Goal: Task Accomplishment & Management: Use online tool/utility

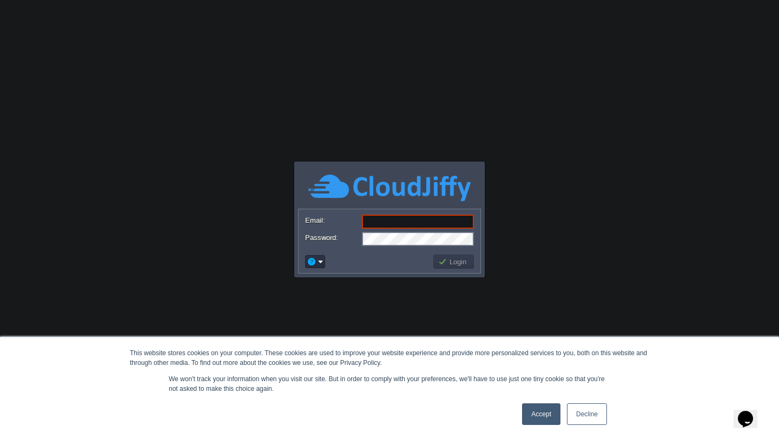
click at [530, 411] on link "Accept" at bounding box center [541, 415] width 38 height 22
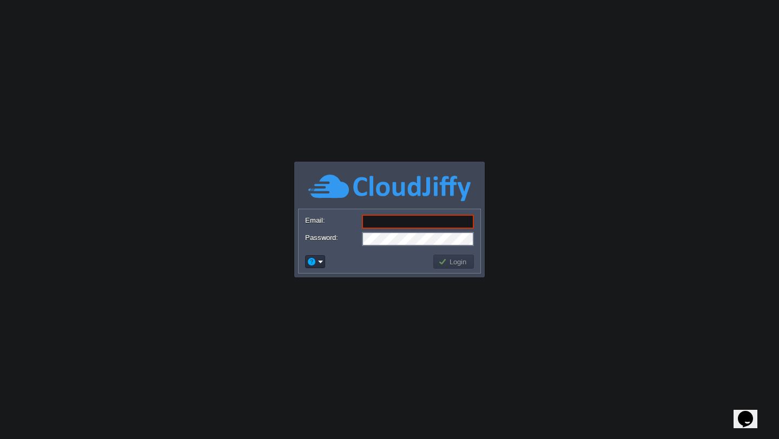
click at [381, 222] on input "Email:" at bounding box center [418, 222] width 112 height 14
type input "[EMAIL_ADDRESS][DOMAIN_NAME]"
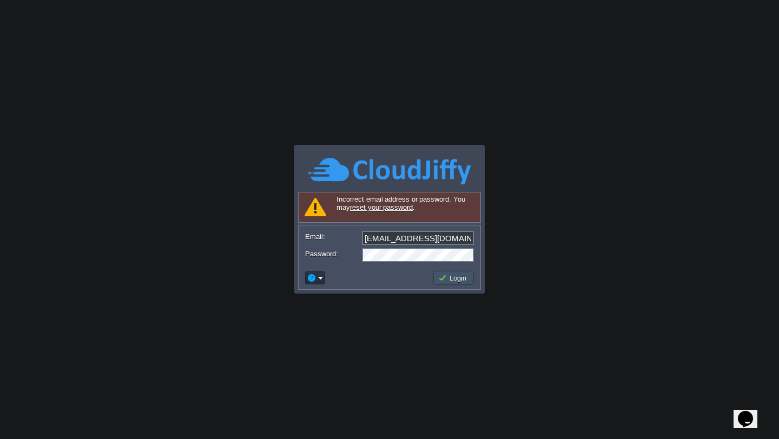
click at [454, 275] on button "Login" at bounding box center [453, 278] width 31 height 10
click at [317, 281] on em at bounding box center [315, 278] width 17 height 10
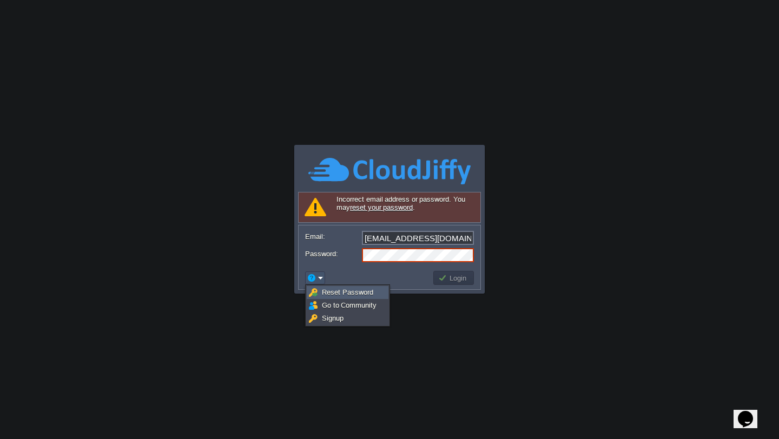
click at [326, 296] on span "Reset Password" at bounding box center [347, 292] width 51 height 8
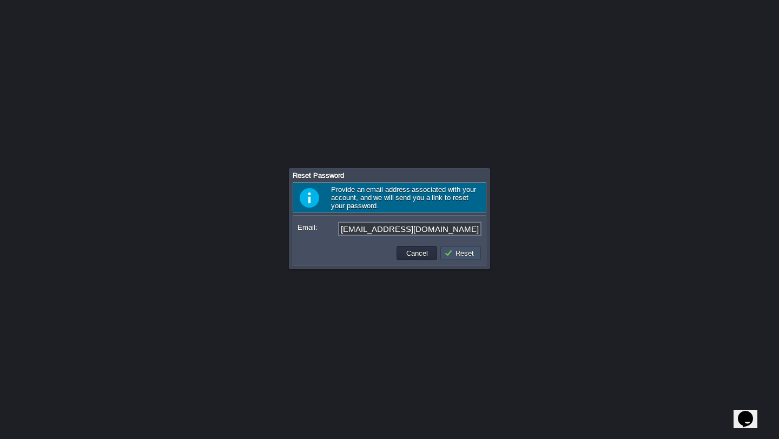
click at [457, 250] on button "Reset" at bounding box center [460, 253] width 33 height 10
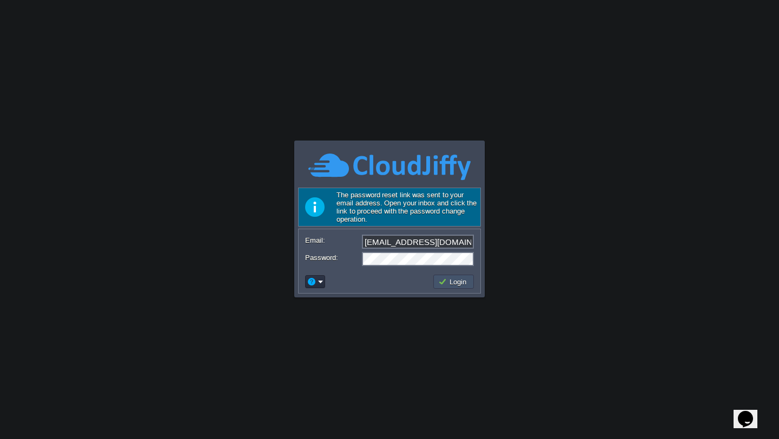
click at [464, 284] on button "Login" at bounding box center [453, 282] width 31 height 10
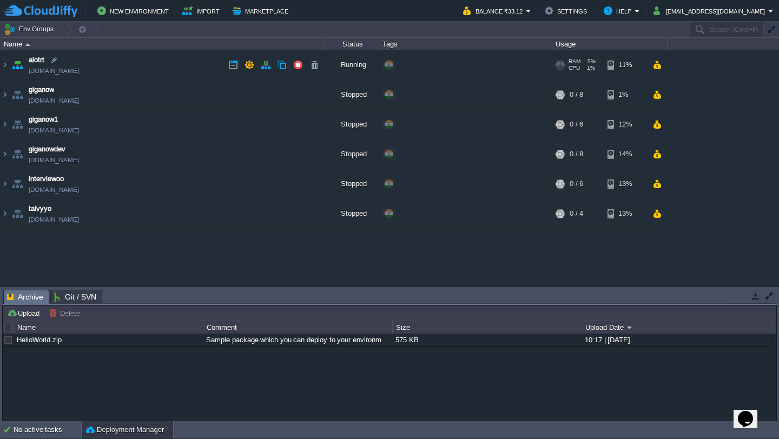
click at [219, 62] on td "aiotrt [DOMAIN_NAME]" at bounding box center [163, 65] width 325 height 30
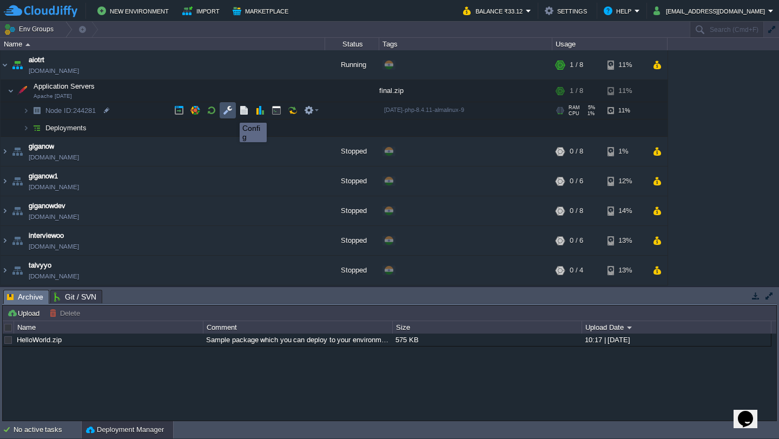
click at [232, 114] on button "button" at bounding box center [228, 111] width 10 height 10
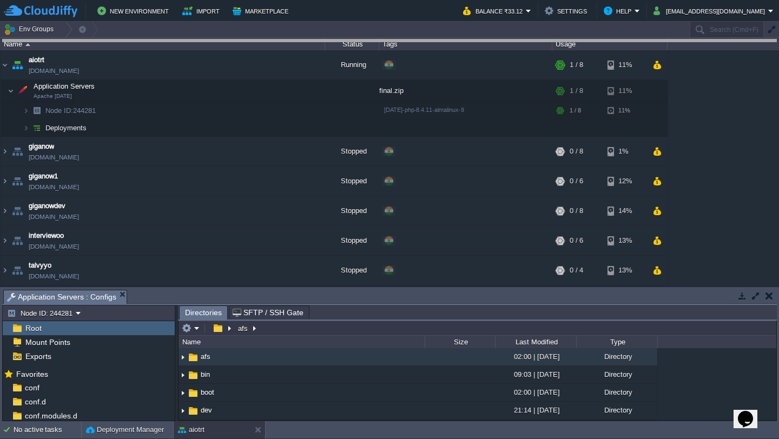
drag, startPoint x: 261, startPoint y: 293, endPoint x: 291, endPoint y: 43, distance: 251.8
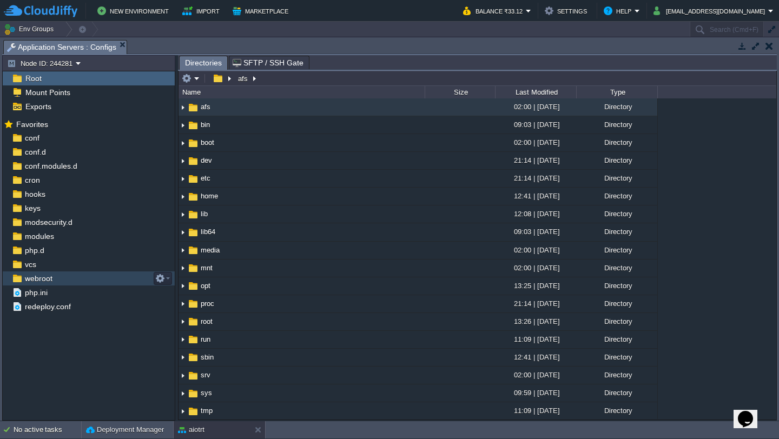
click at [52, 278] on span "webroot" at bounding box center [38, 279] width 31 height 10
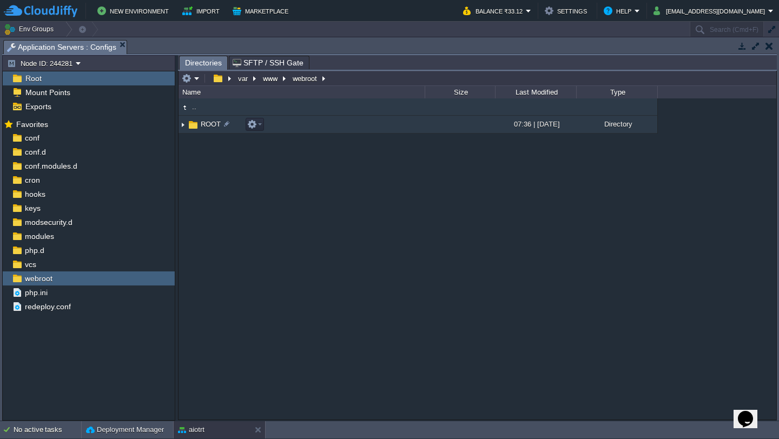
click at [182, 126] on img at bounding box center [183, 124] width 9 height 17
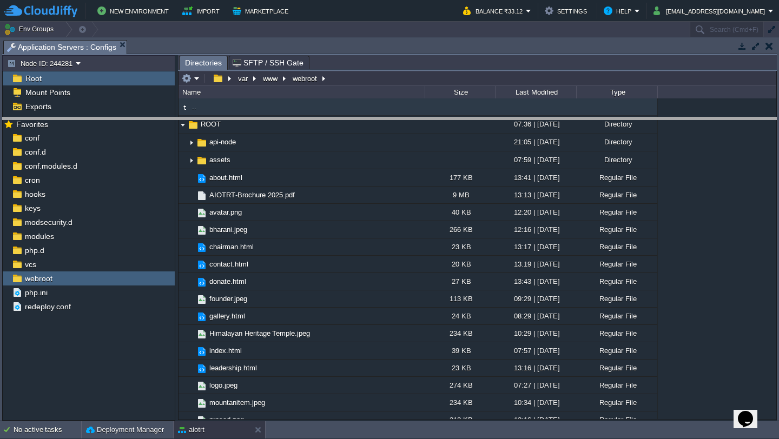
drag, startPoint x: 422, startPoint y: 44, endPoint x: 400, endPoint y: 123, distance: 82.1
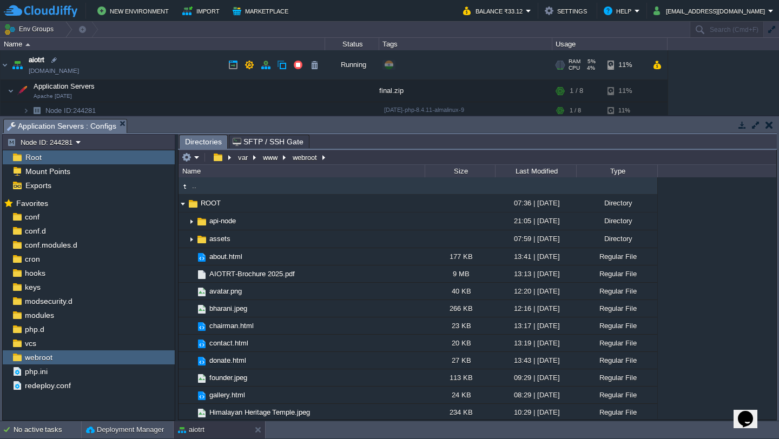
click at [62, 70] on link "[DOMAIN_NAME]" at bounding box center [54, 70] width 50 height 11
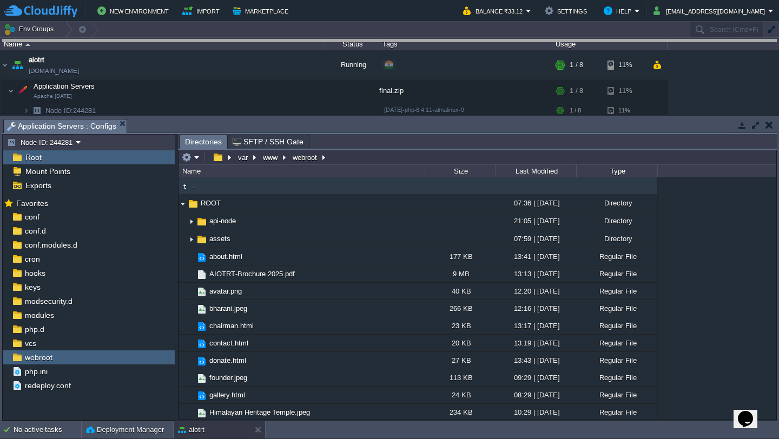
drag, startPoint x: 280, startPoint y: 121, endPoint x: 296, endPoint y: -3, distance: 125.4
click at [296, 0] on html "New Environment Import Marketplace Bonus ₹0.00 Upgrade Account Balance ₹33.12 S…" at bounding box center [389, 219] width 779 height 439
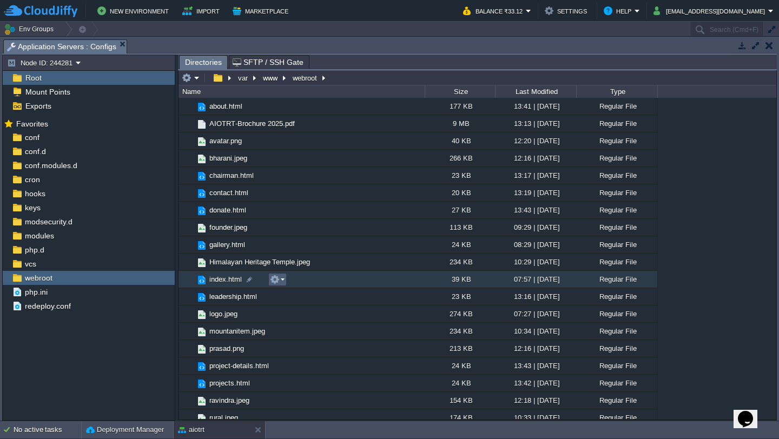
scroll to position [71, 0]
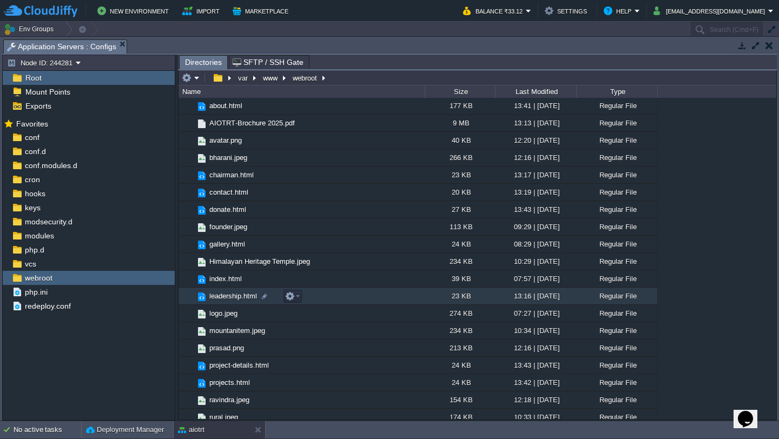
click at [307, 295] on td "leadership.html" at bounding box center [302, 296] width 246 height 17
click at [313, 296] on td "leadership.html" at bounding box center [302, 296] width 246 height 17
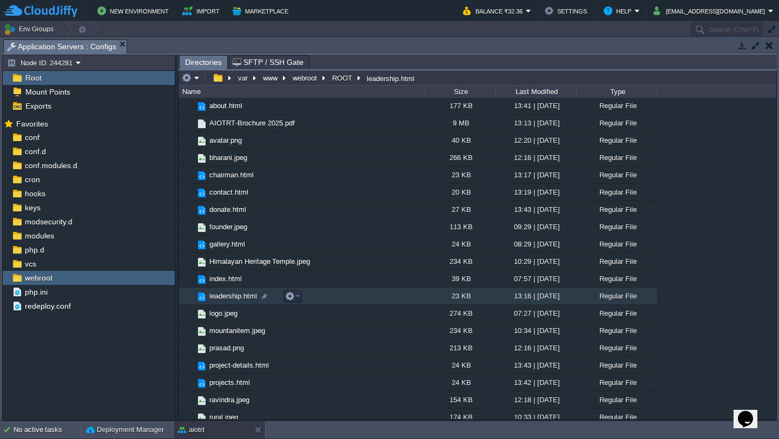
click at [240, 297] on span "leadership.html" at bounding box center [233, 296] width 51 height 9
click at [290, 297] on button "button" at bounding box center [290, 297] width 10 height 10
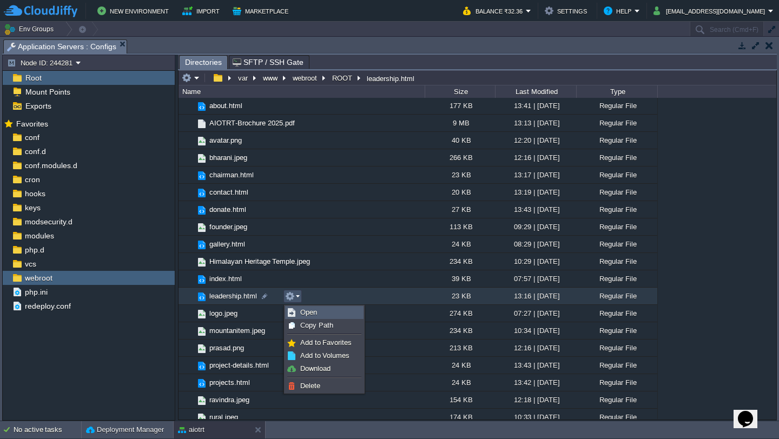
click at [296, 307] on link "Open" at bounding box center [324, 313] width 77 height 12
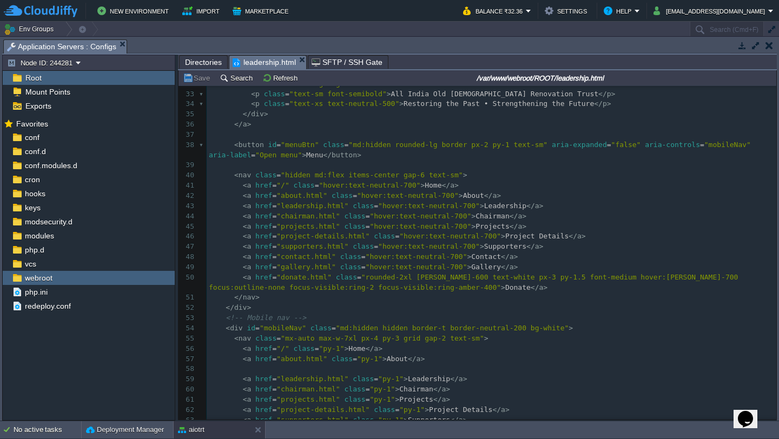
scroll to position [0, 0]
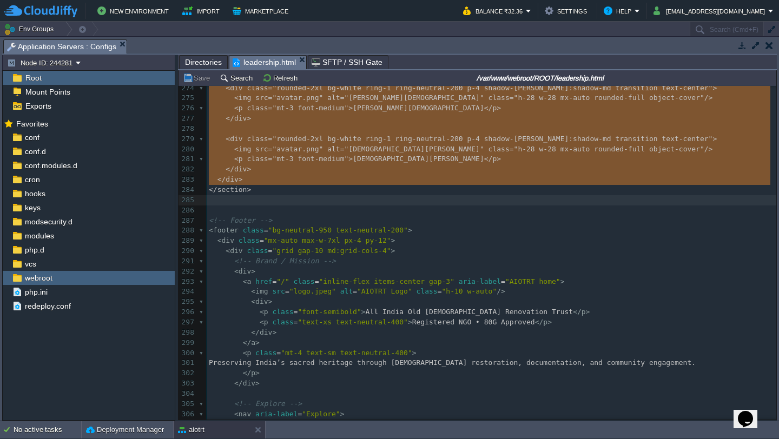
drag, startPoint x: 210, startPoint y: 129, endPoint x: 337, endPoint y: 196, distance: 143.5
type textarea "-"
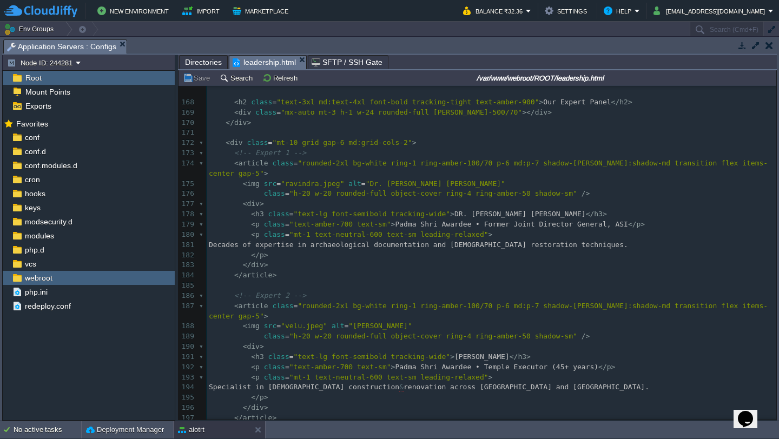
scroll to position [1745, 0]
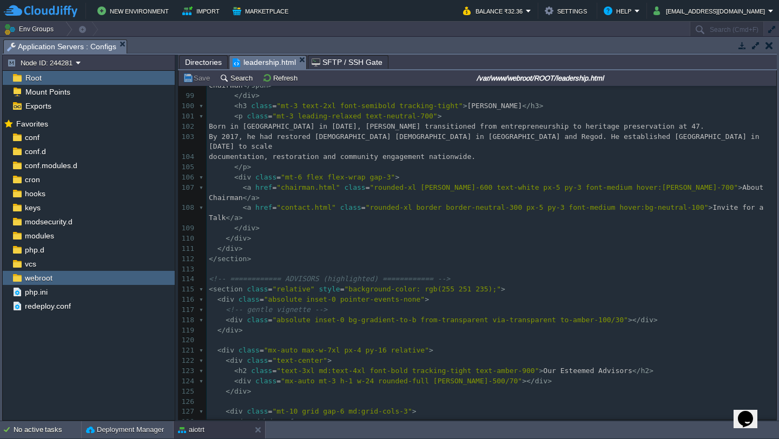
click at [273, 254] on pre "</ section >" at bounding box center [492, 259] width 570 height 10
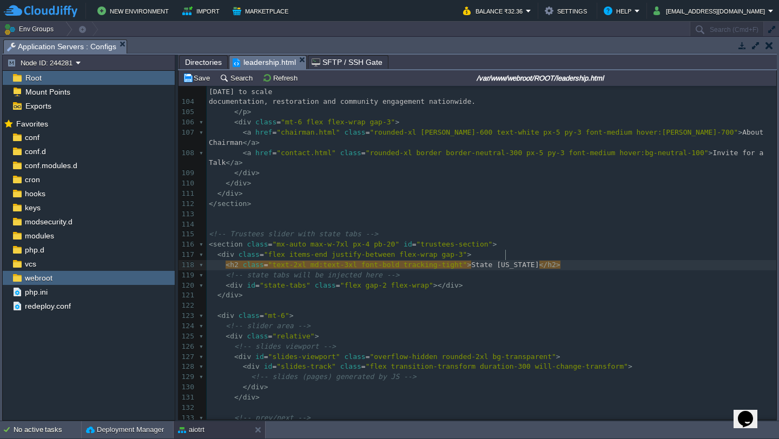
type textarea "State MEm"
type textarea "embers"
click at [195, 84] on td "Save" at bounding box center [198, 77] width 34 height 13
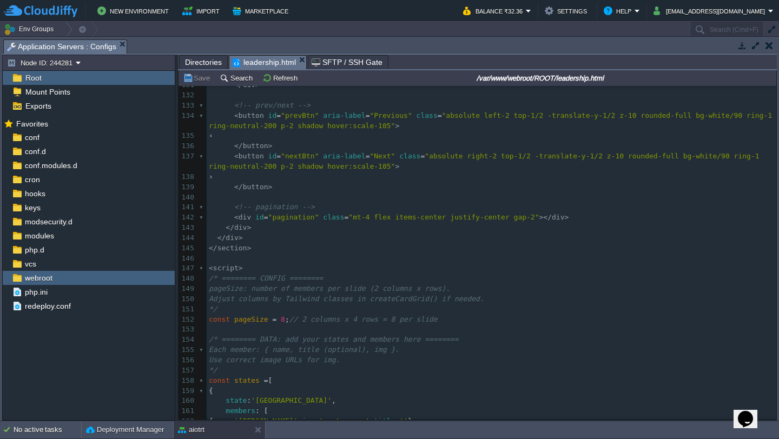
scroll to position [1454, 0]
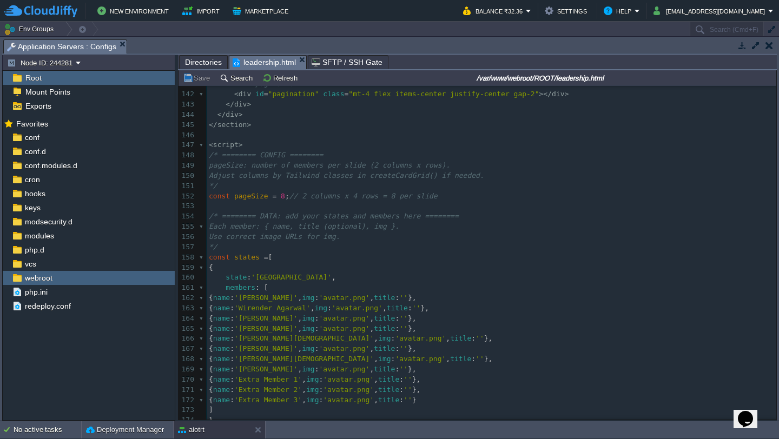
click at [287, 198] on div "xxxxxxxxxx ​ 113 ​ 114 ​ 115 <!-- Trustees slider with state tabs --> 116 < sec…" at bounding box center [492, 145] width 570 height 745
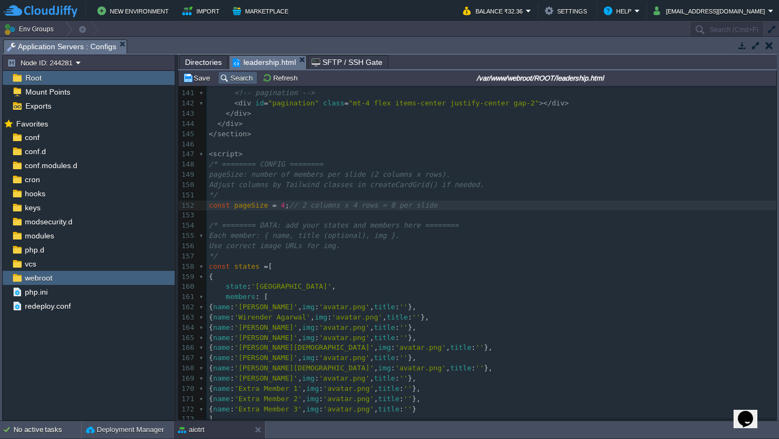
type textarea "4"
click at [208, 77] on button "Save" at bounding box center [198, 78] width 30 height 10
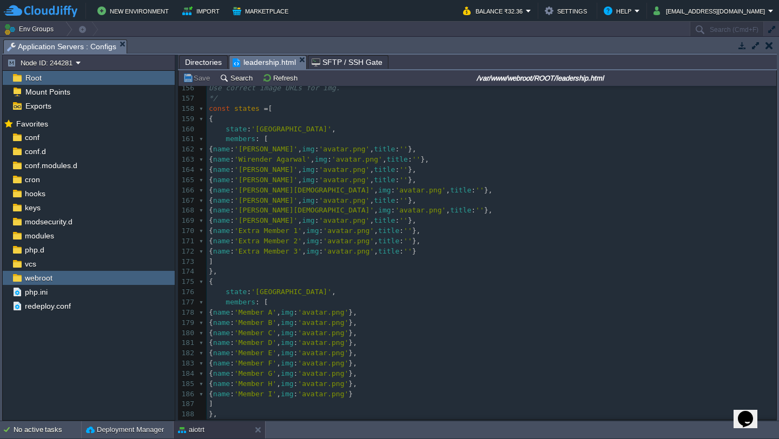
scroll to position [1674, 0]
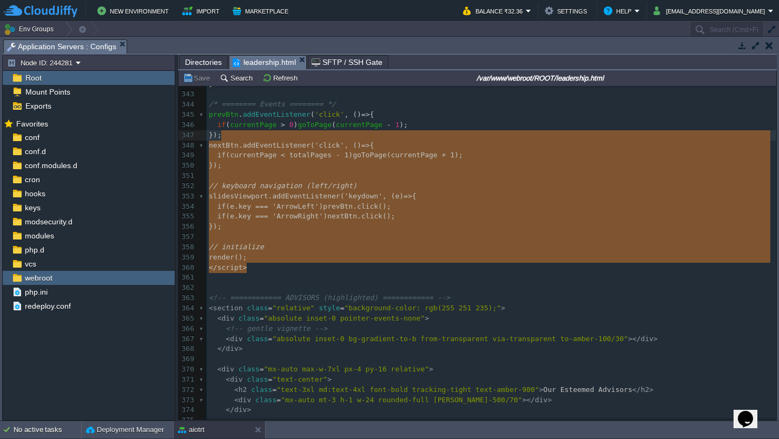
type textarea "-"
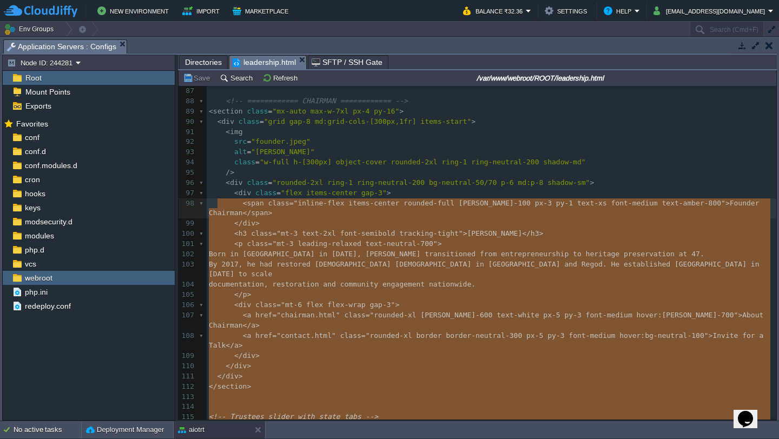
drag, startPoint x: 282, startPoint y: 271, endPoint x: 217, endPoint y: 200, distance: 96.5
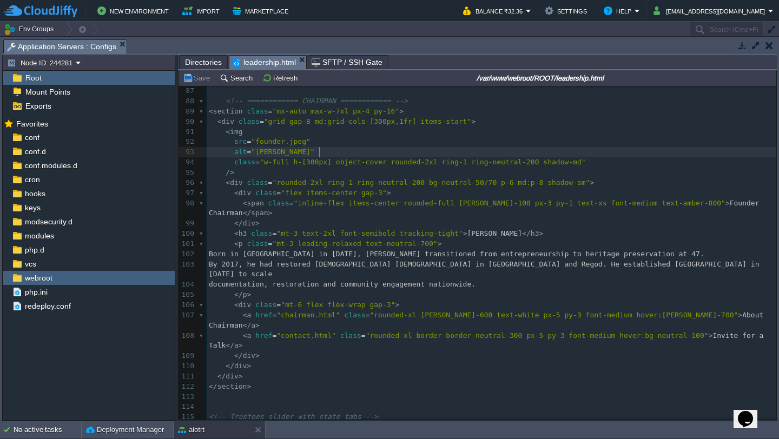
click at [319, 154] on div "xxxxxxxxxx </ script > 76 < img src = "[URL][DOMAIN_NAME]" 77 class = "w-full h…" at bounding box center [492, 275] width 570 height 602
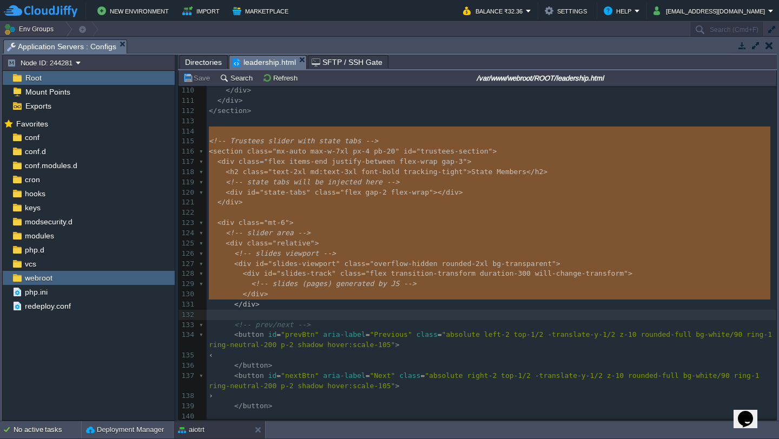
type textarea "-"
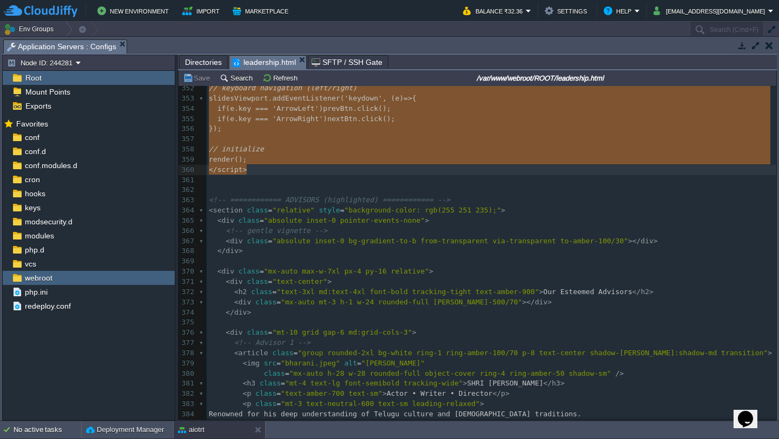
drag, startPoint x: 210, startPoint y: 131, endPoint x: 261, endPoint y: 173, distance: 65.7
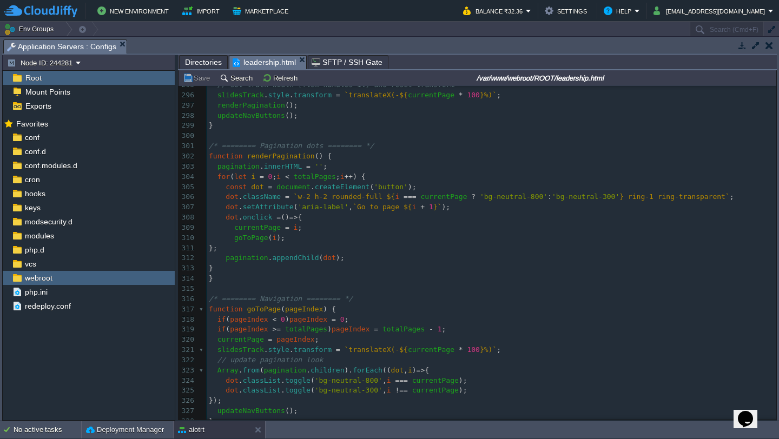
scroll to position [3074, 0]
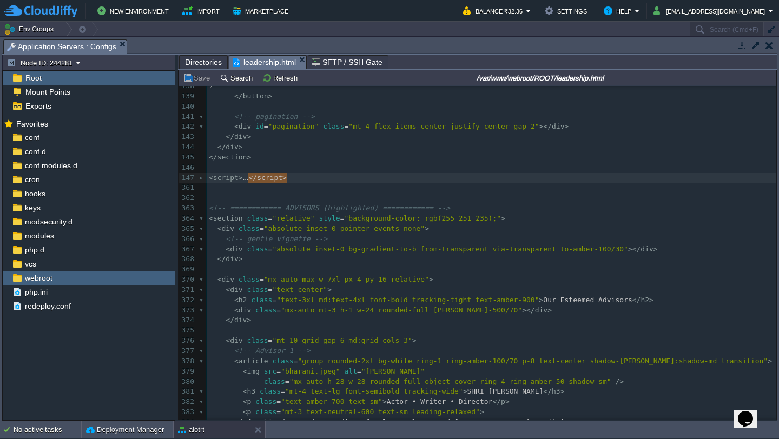
type textarea "-"
drag, startPoint x: 294, startPoint y: 176, endPoint x: 208, endPoint y: 174, distance: 86.1
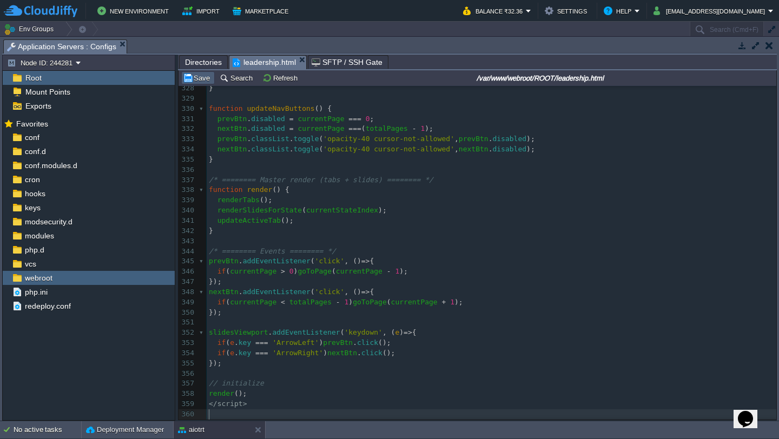
click at [205, 80] on button "Save" at bounding box center [198, 78] width 30 height 10
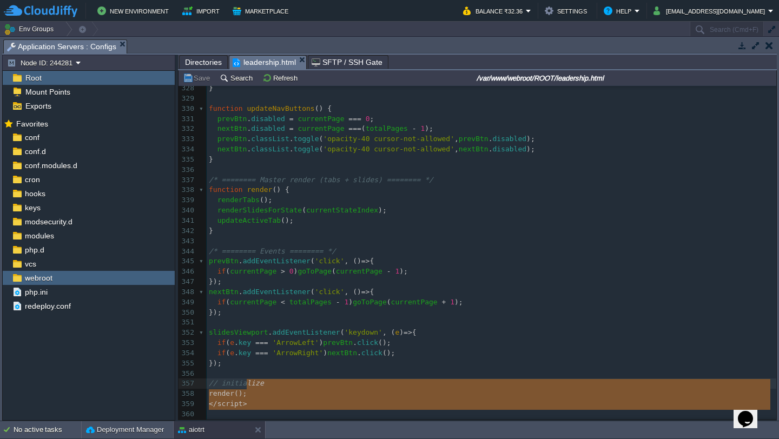
type textarea "renderSlidesForState(currentStateIndex); updateActiveTab(); } /* ======== Event…"
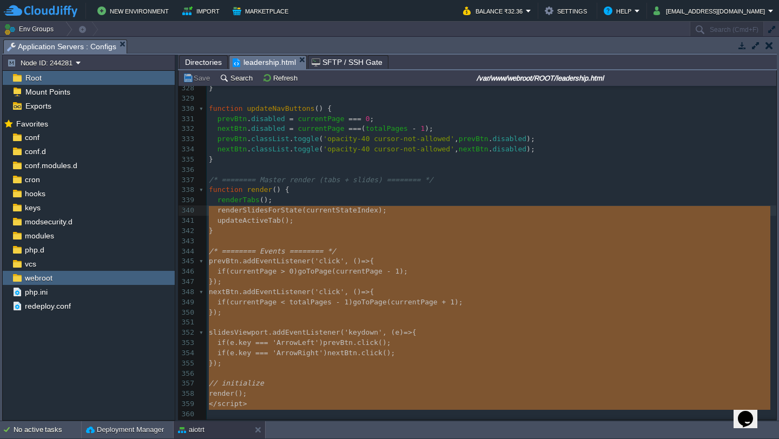
drag, startPoint x: 258, startPoint y: 413, endPoint x: 206, endPoint y: 211, distance: 208.6
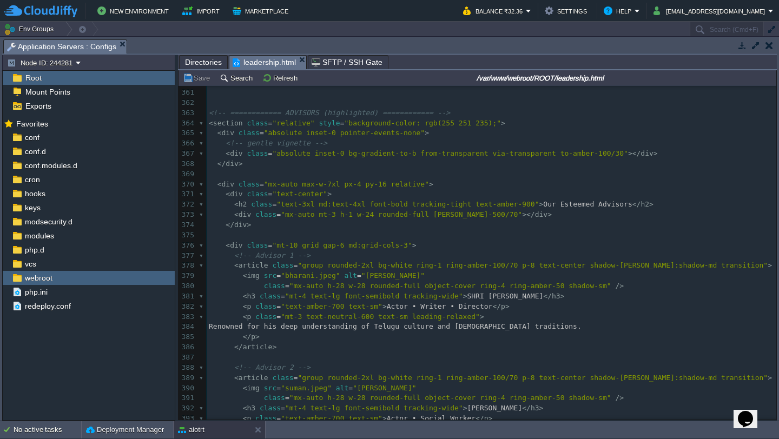
scroll to position [3722, 0]
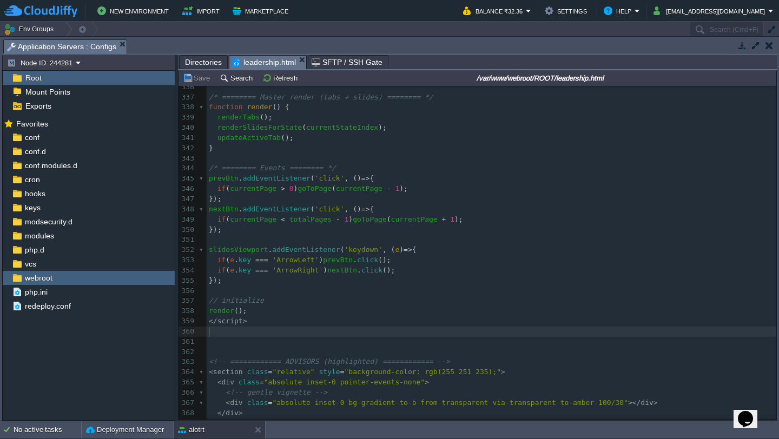
type textarea "-"
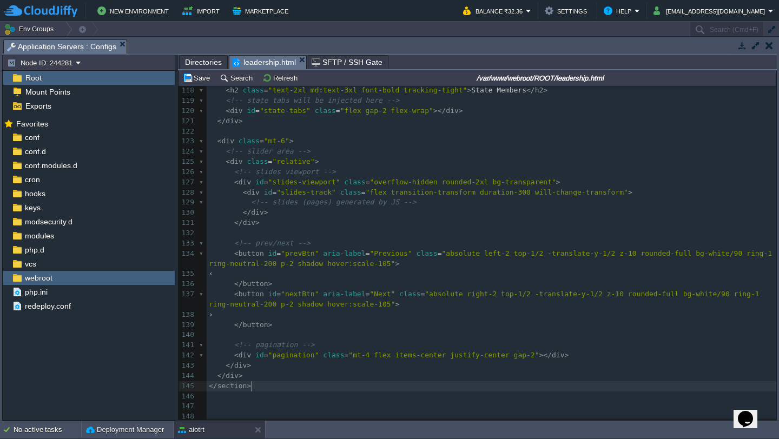
click at [268, 391] on pre "</ section >" at bounding box center [492, 386] width 570 height 10
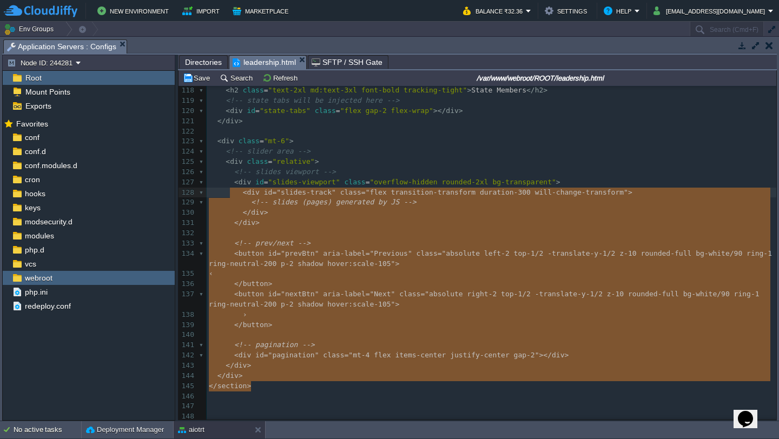
type textarea "<div id="slides-track" class="flex transition-transform duration-300 will-chang…"
drag, startPoint x: 268, startPoint y: 391, endPoint x: 236, endPoint y: 194, distance: 199.1
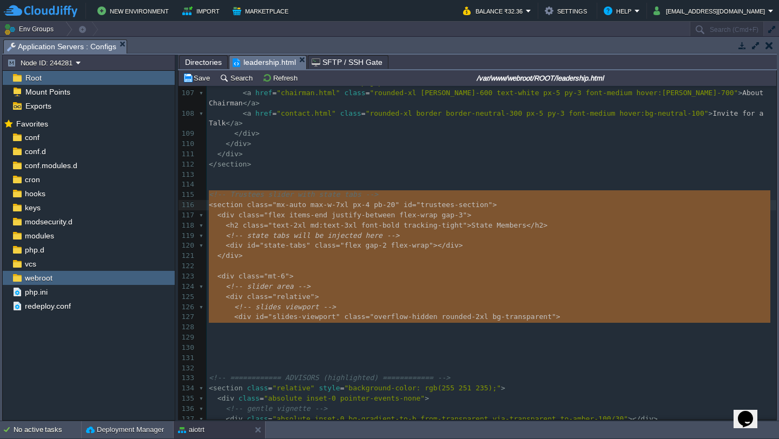
type textarea "<!-- Trustees slider with state tabs --> <section class="mx-auto max-w-7xl px-4…"
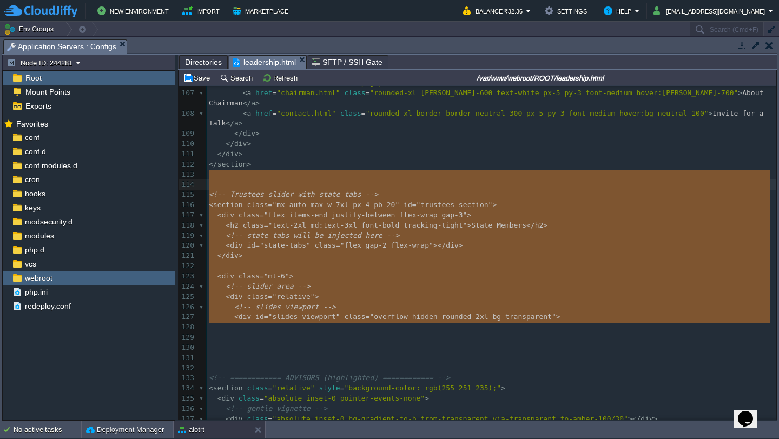
drag, startPoint x: 252, startPoint y: 325, endPoint x: 203, endPoint y: 179, distance: 154.0
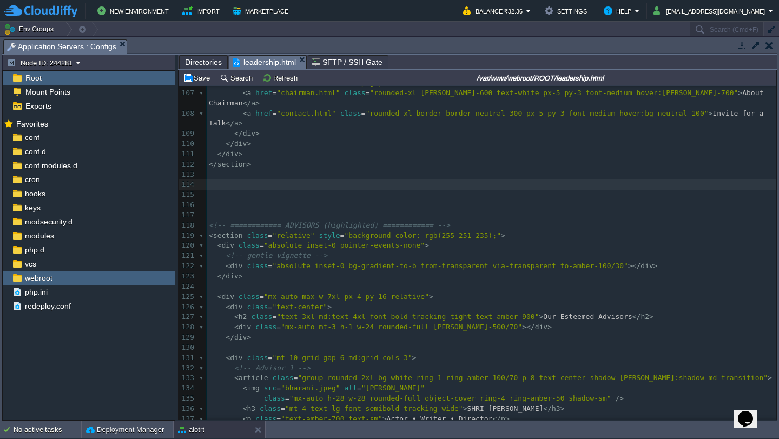
click at [267, 190] on pre "​" at bounding box center [492, 195] width 570 height 10
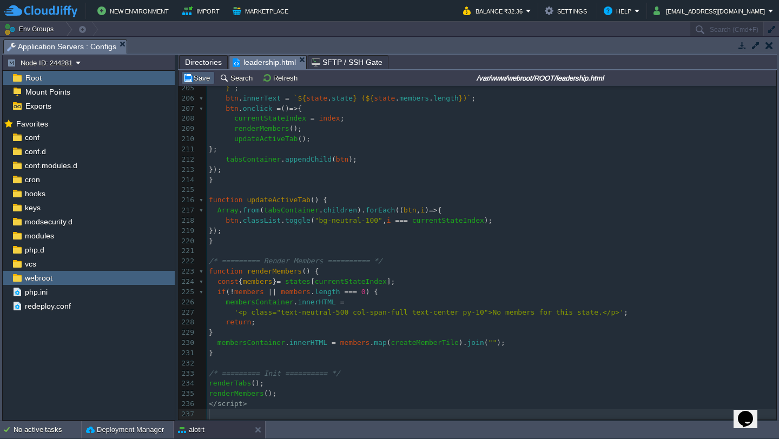
click at [201, 80] on button "Save" at bounding box center [198, 78] width 30 height 10
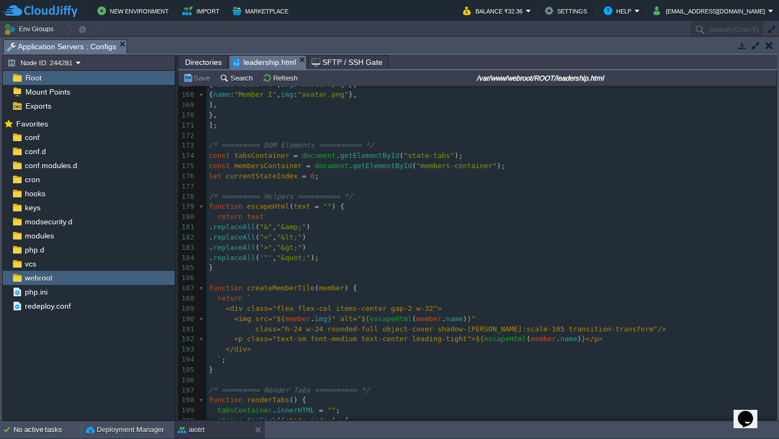
scroll to position [1787, 0]
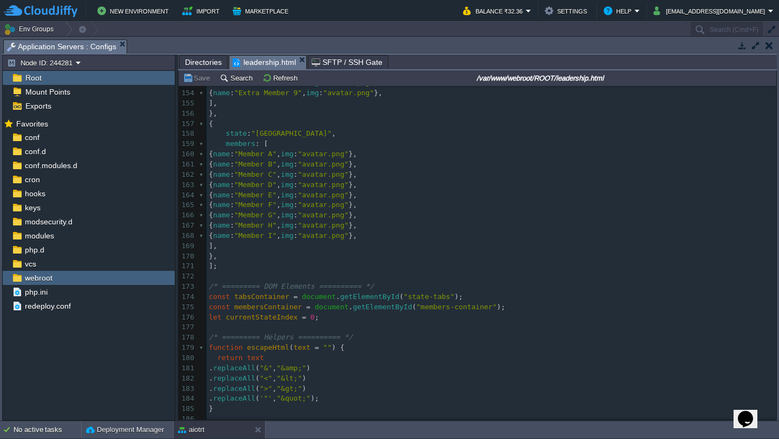
click at [258, 265] on pre "];" at bounding box center [492, 266] width 570 height 10
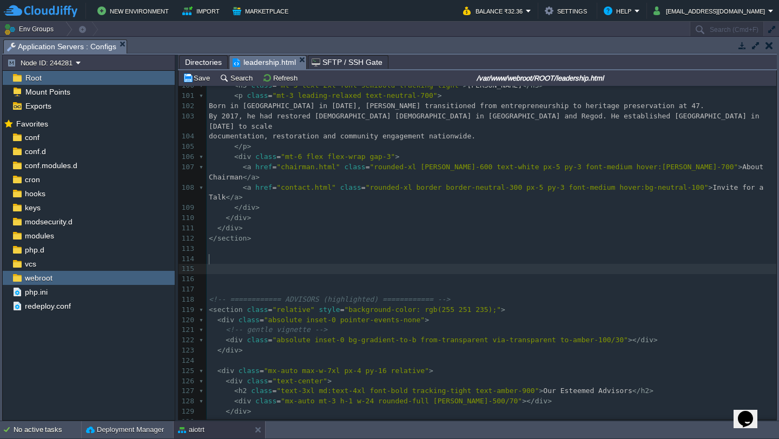
click at [258, 274] on pre "​" at bounding box center [492, 279] width 570 height 10
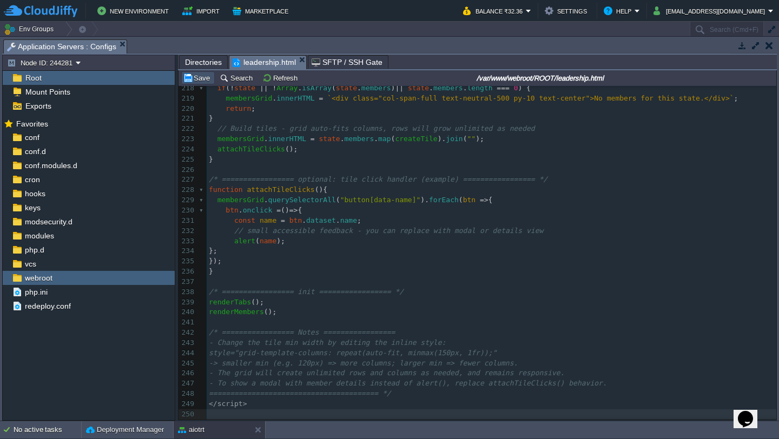
click at [194, 76] on button "Save" at bounding box center [198, 78] width 30 height 10
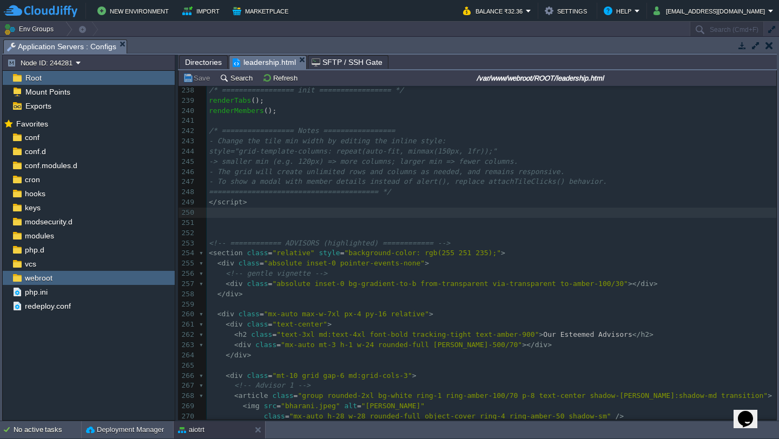
scroll to position [2531, 0]
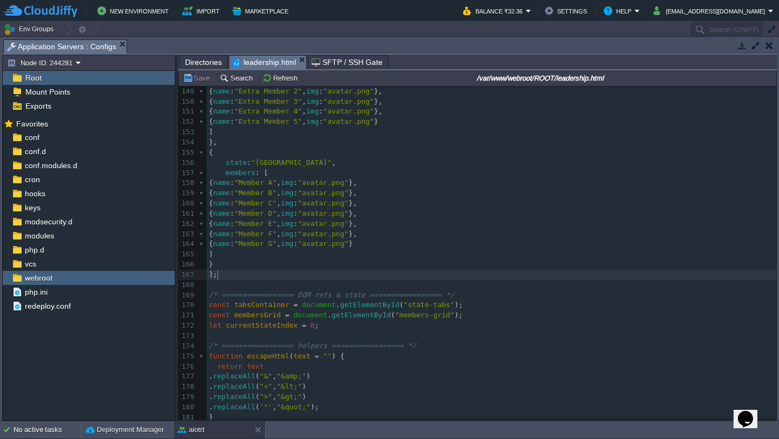
click at [377, 278] on pre "];" at bounding box center [492, 275] width 570 height 10
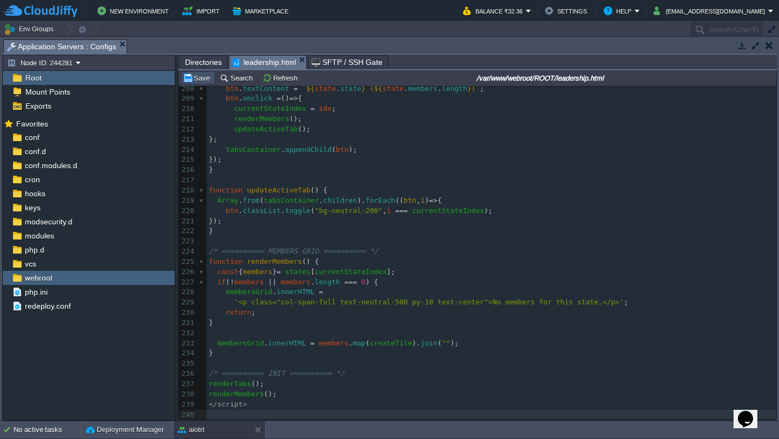
click at [202, 83] on button "Save" at bounding box center [198, 78] width 30 height 10
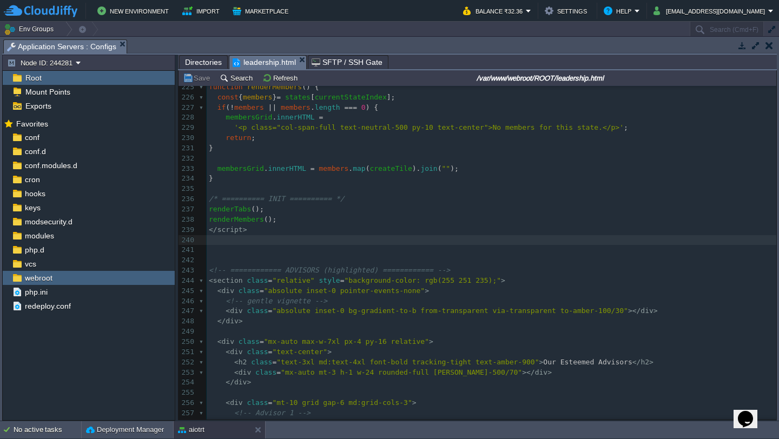
scroll to position [2474, 0]
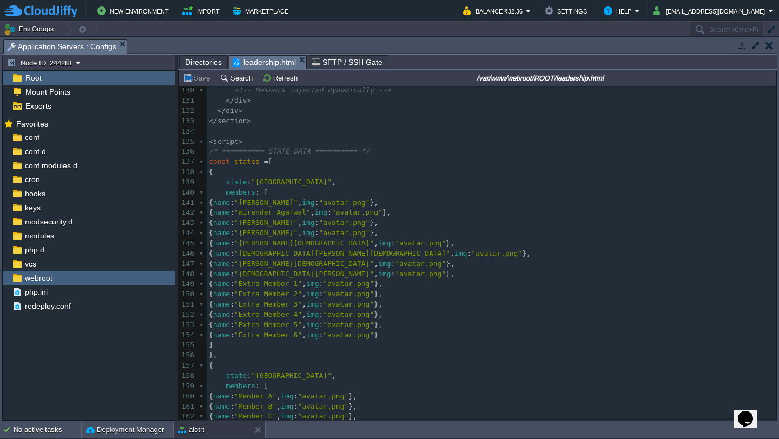
click at [306, 186] on div "xxxxxxxxxx ​ 109 </ div > 110 </ div > 111 </ div > 112 </ section > 113 ​ 114 …" at bounding box center [492, 193] width 570 height 642
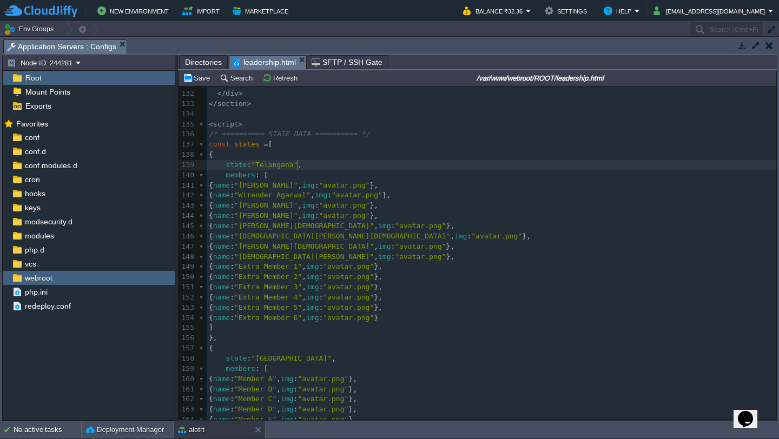
type textarea "Telangana"
click at [299, 361] on div "xxxxxxxxxx ​ 109 </ div > 110 </ div > 111 </ div > 112 </ section > 113 ​ 114 …" at bounding box center [492, 185] width 570 height 663
type textarea "[GEOGRAPHIC_DATA]"
click at [203, 84] on td "Save" at bounding box center [198, 77] width 34 height 13
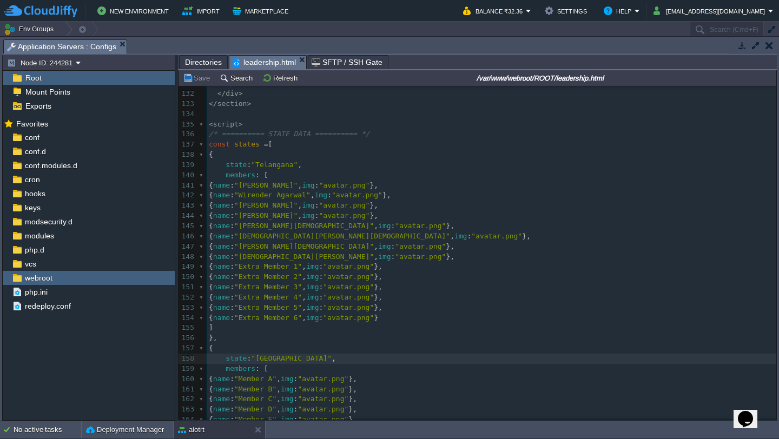
click at [218, 337] on span "}," at bounding box center [213, 338] width 9 height 8
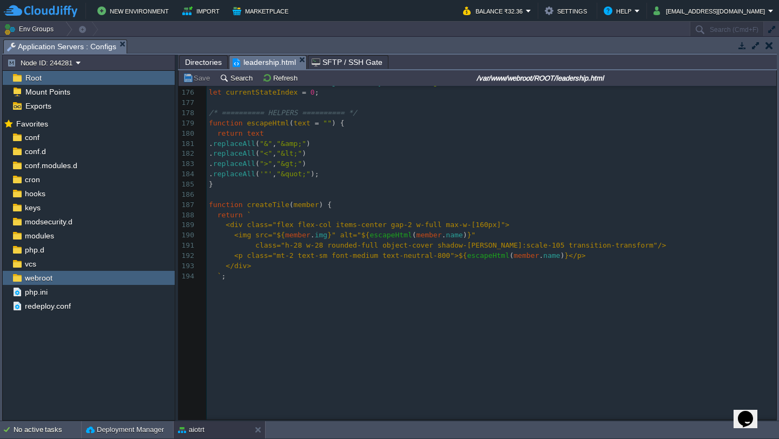
scroll to position [873, 0]
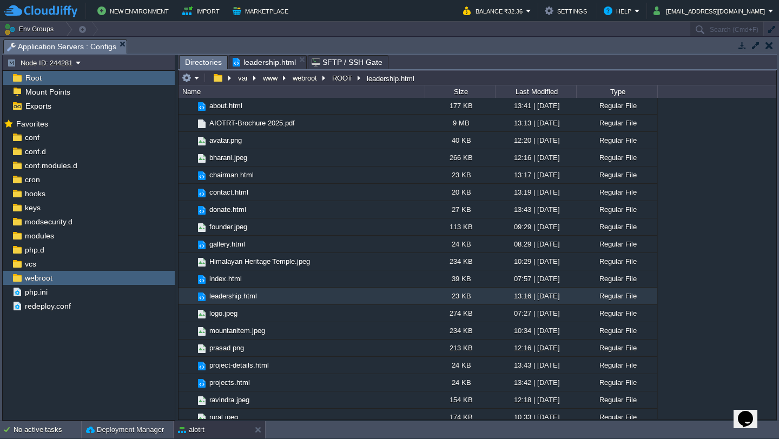
click at [212, 68] on span "Directories" at bounding box center [203, 63] width 37 height 14
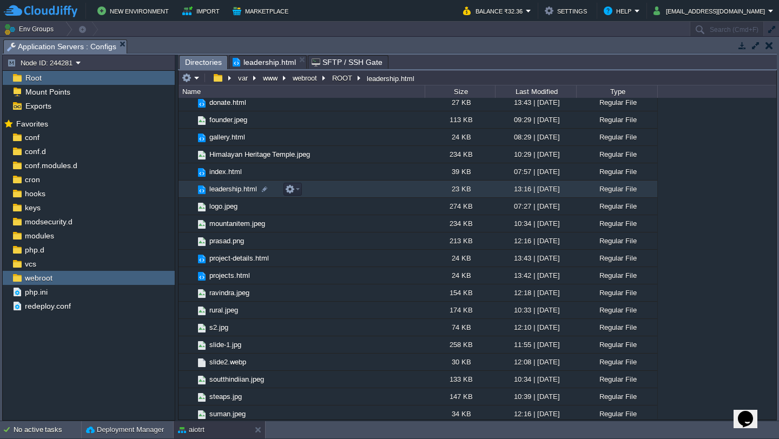
scroll to position [218, 0]
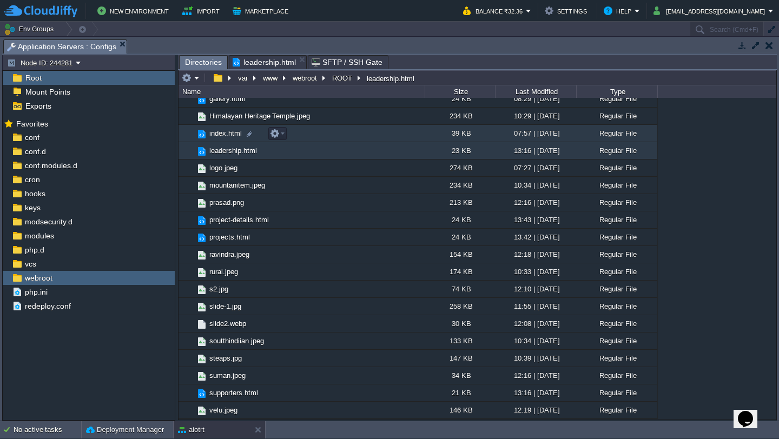
click at [308, 139] on td "index.html" at bounding box center [302, 133] width 246 height 17
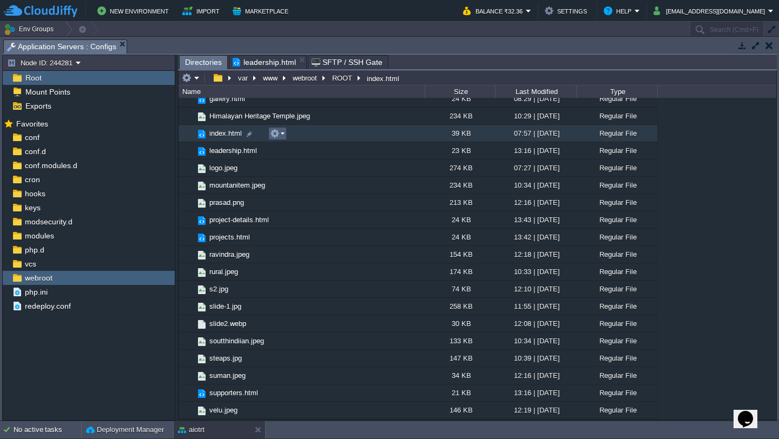
click at [273, 139] on td at bounding box center [277, 133] width 18 height 13
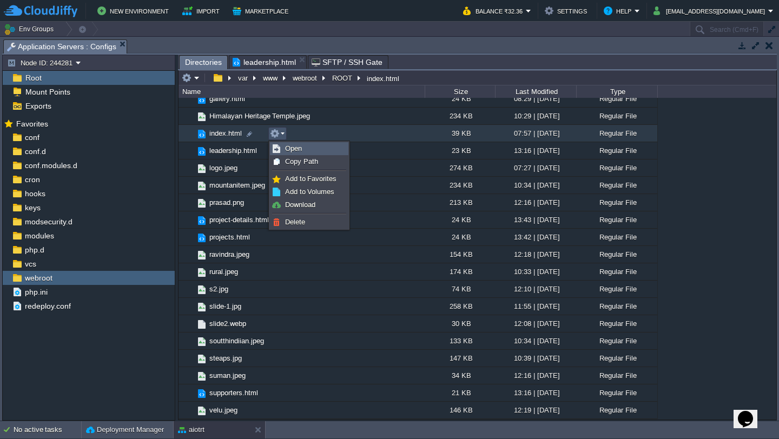
click at [275, 144] on img at bounding box center [276, 148] width 9 height 9
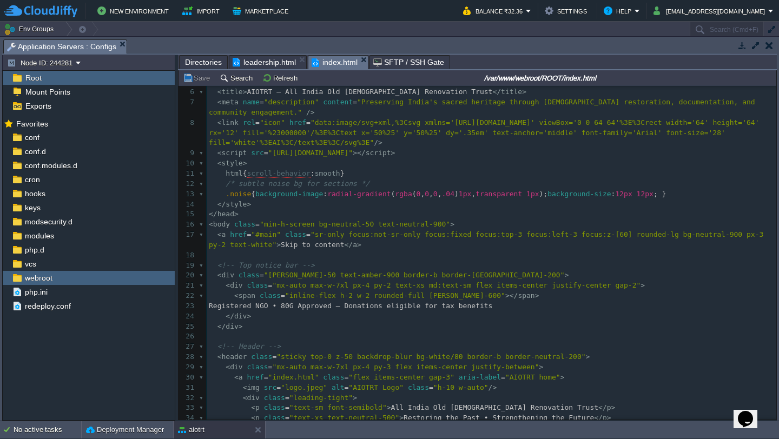
scroll to position [96, 0]
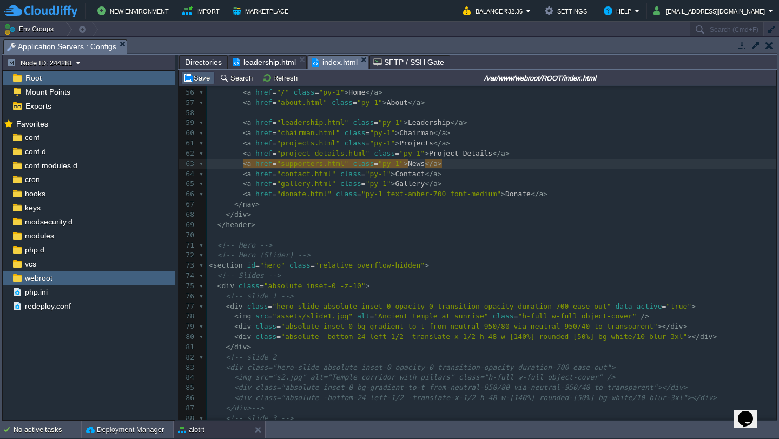
type textarea "News"
click at [203, 84] on td "Save" at bounding box center [198, 77] width 34 height 13
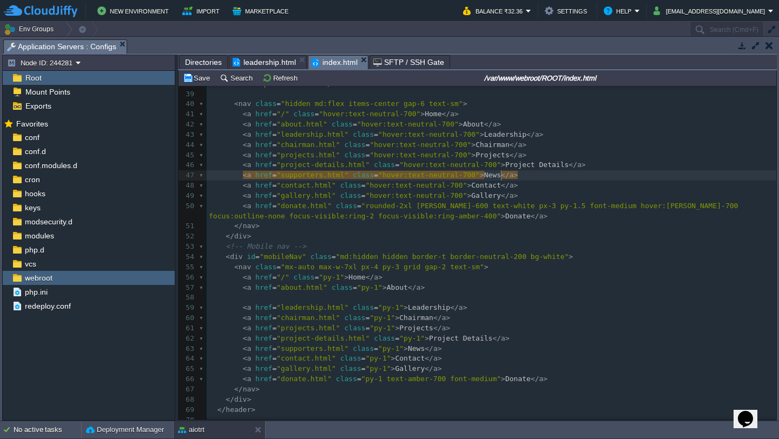
scroll to position [3, 17]
type textarea "News"
click at [194, 85] on div "Save Search Refresh /var/www/webroot/ROOT/index.html" at bounding box center [478, 78] width 598 height 16
click at [194, 84] on td "Save" at bounding box center [198, 77] width 34 height 13
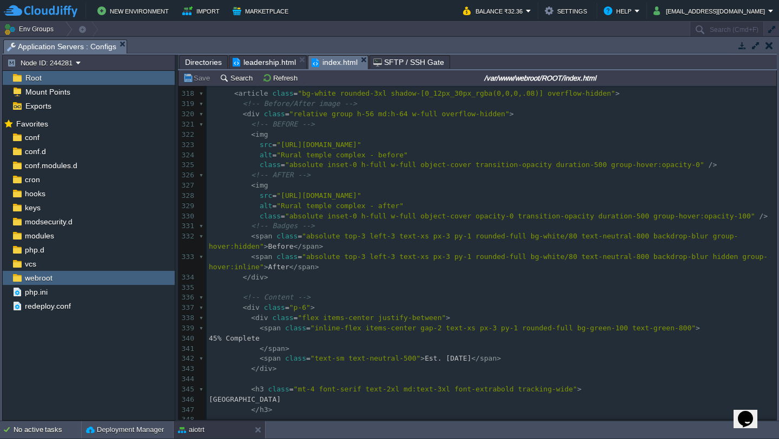
scroll to position [3391, 0]
